Goal: Navigation & Orientation: Find specific page/section

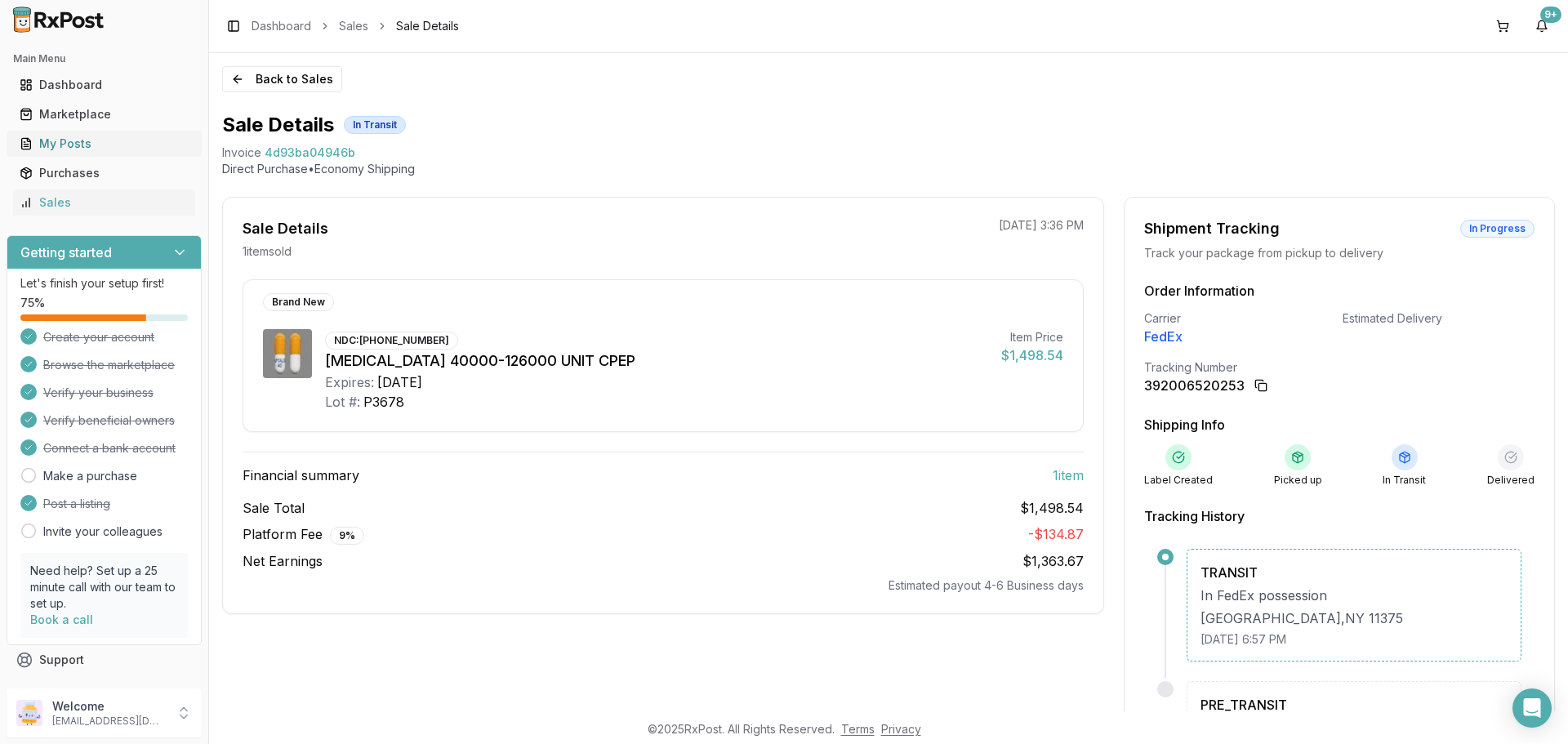
click at [130, 140] on div "My Posts" at bounding box center [104, 143] width 169 height 16
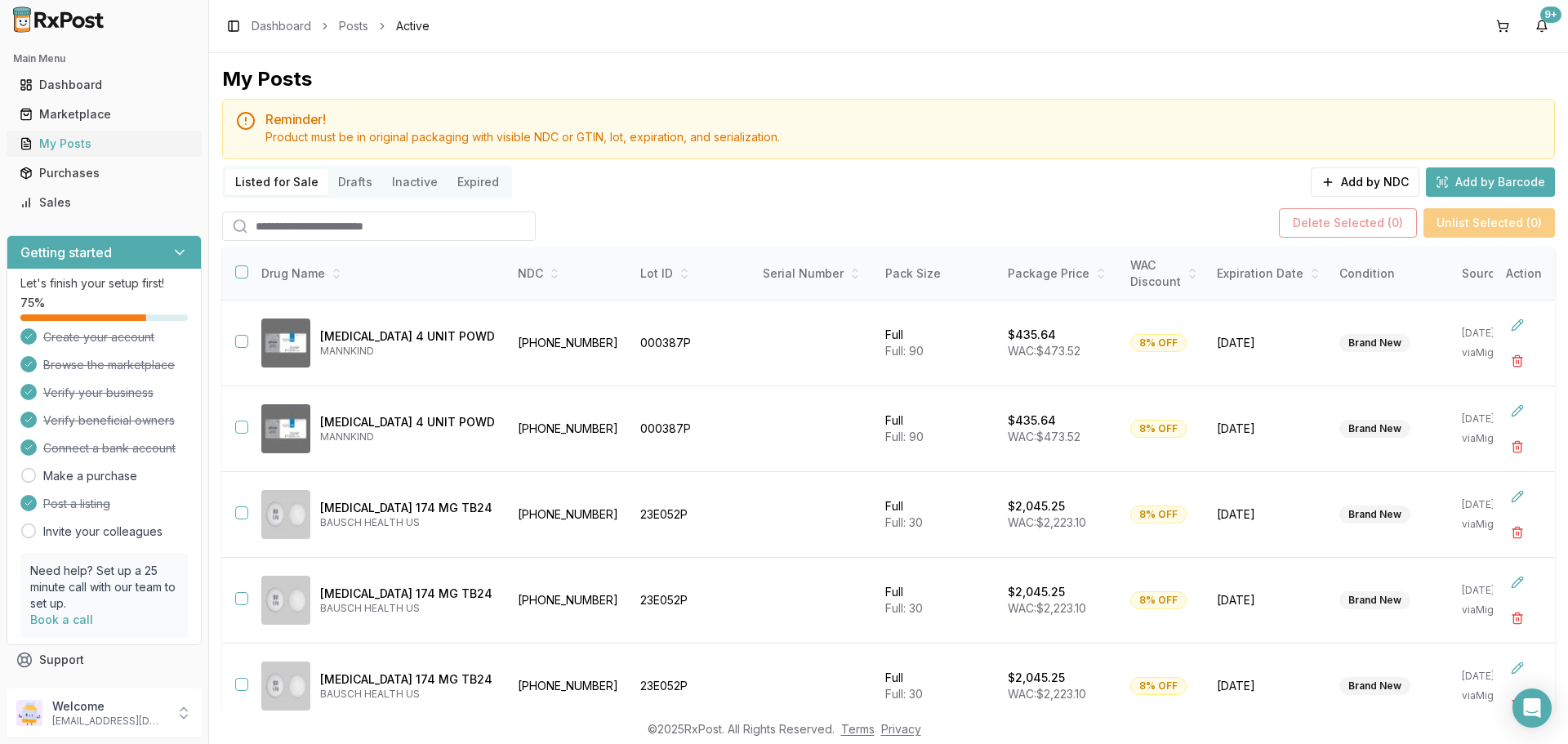
click at [88, 143] on div "My Posts" at bounding box center [104, 143] width 169 height 16
